Goal: Information Seeking & Learning: Find contact information

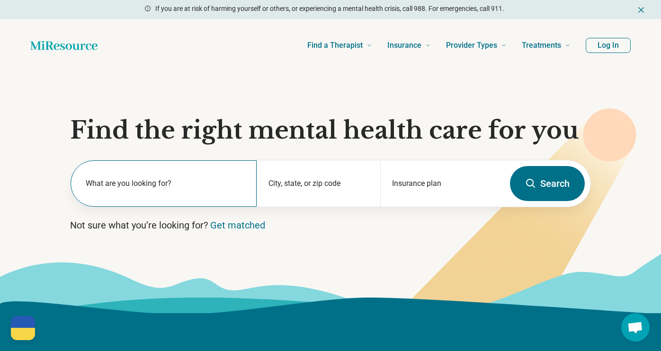
click at [130, 187] on label "What are you looking for?" at bounding box center [166, 183] width 160 height 11
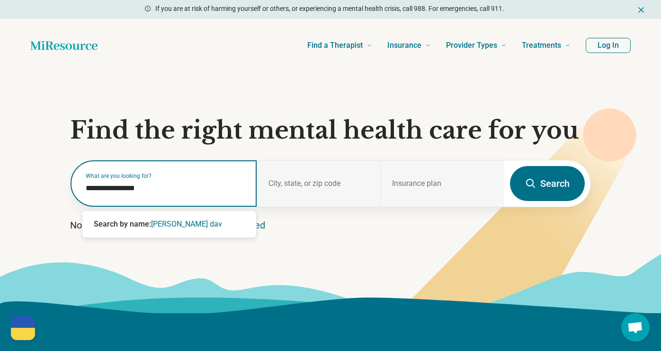
type input "**********"
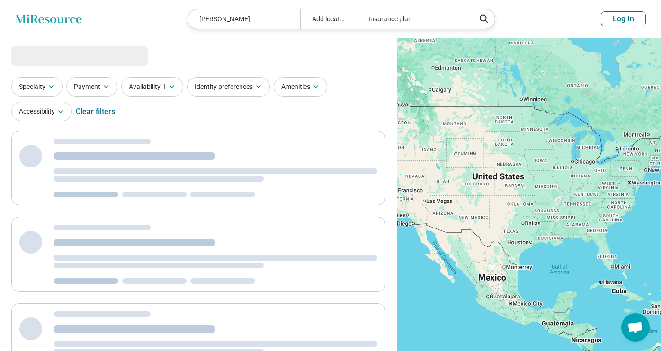
select select "***"
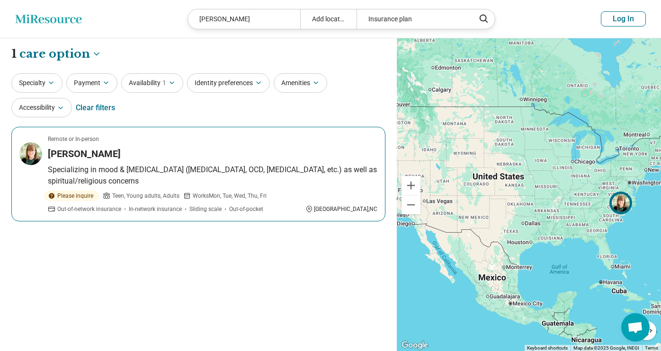
click at [119, 152] on h3 "[PERSON_NAME]" at bounding box center [84, 153] width 73 height 13
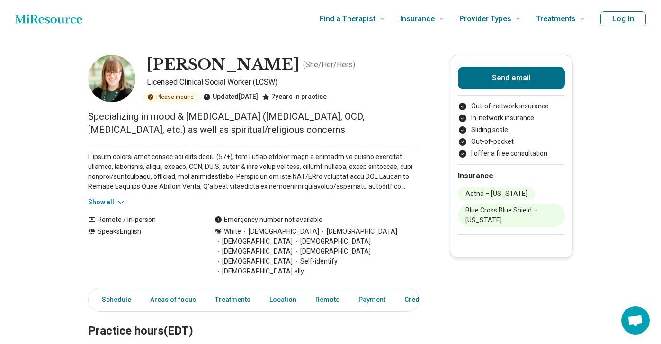
click at [162, 163] on p at bounding box center [253, 172] width 331 height 40
click at [231, 164] on p at bounding box center [253, 172] width 331 height 40
click at [106, 203] on button "Show all" at bounding box center [106, 202] width 37 height 10
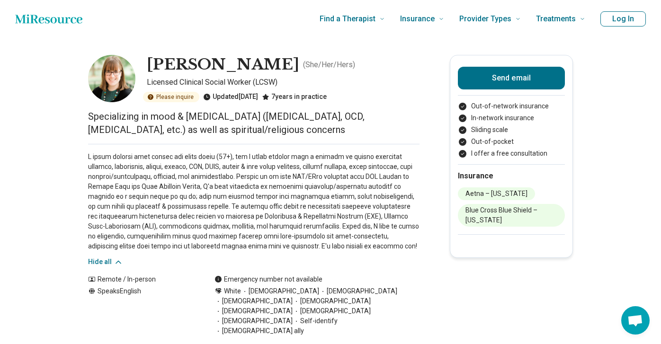
click at [125, 187] on p at bounding box center [253, 201] width 331 height 99
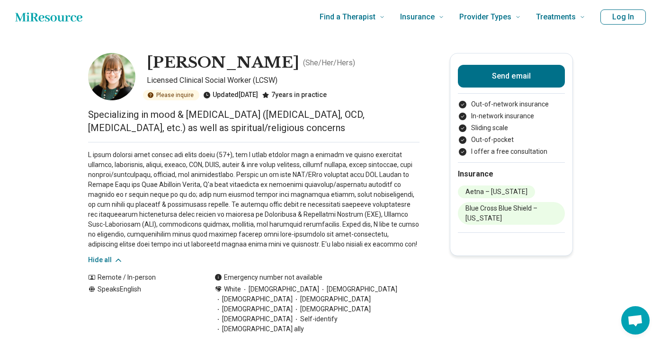
scroll to position [4, 0]
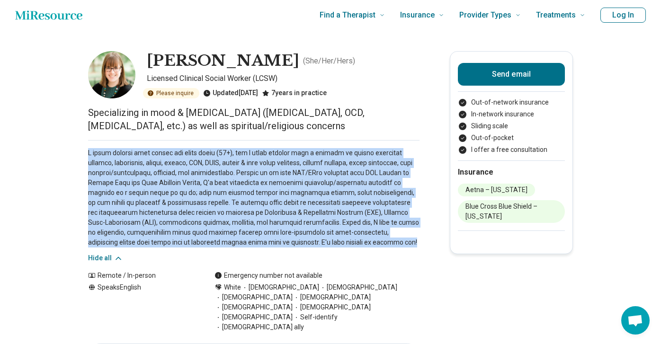
drag, startPoint x: 91, startPoint y: 153, endPoint x: 350, endPoint y: 244, distance: 274.1
click at [350, 244] on p at bounding box center [253, 197] width 331 height 99
drag, startPoint x: 345, startPoint y: 244, endPoint x: 69, endPoint y: 144, distance: 294.1
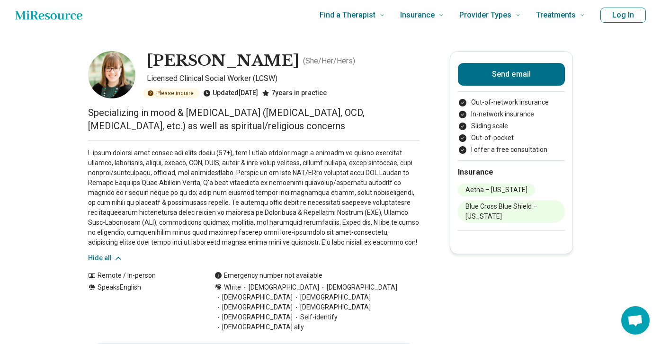
click at [163, 192] on p at bounding box center [253, 197] width 331 height 99
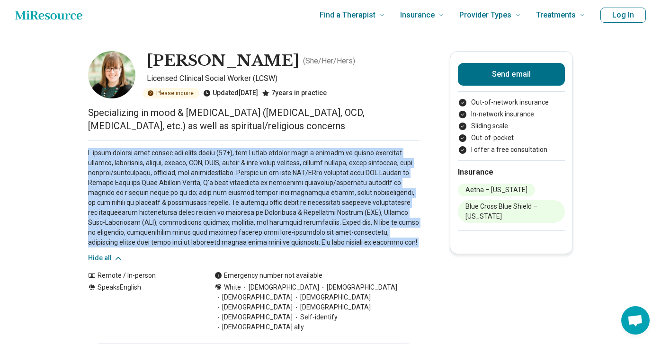
click at [163, 192] on p at bounding box center [253, 197] width 331 height 99
copy p "I offer therapy with adults and older teens (16+), and I enjoy working with a v…"
drag, startPoint x: 202, startPoint y: 181, endPoint x: 360, endPoint y: 58, distance: 201.0
click at [202, 181] on p at bounding box center [253, 197] width 331 height 99
